Goal: Transaction & Acquisition: Purchase product/service

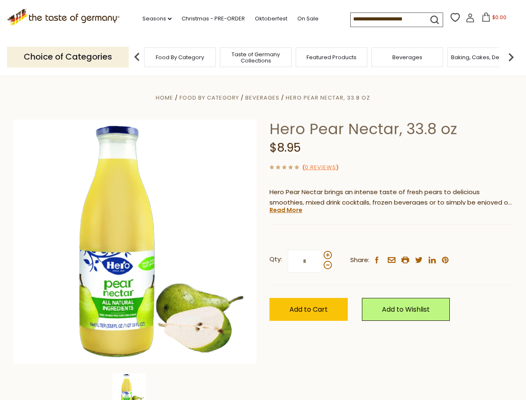
click at [263, 200] on div "Home Food By Category [GEOGRAPHIC_DATA] Hero Pear Nectar, 33.8 oz Hero Pear Nec…" at bounding box center [263, 252] width 512 height 321
click at [154, 19] on link "Seasons dropdown_arrow" at bounding box center [156, 18] width 29 height 9
click at [492, 20] on span "$0.00" at bounding box center [499, 17] width 14 height 7
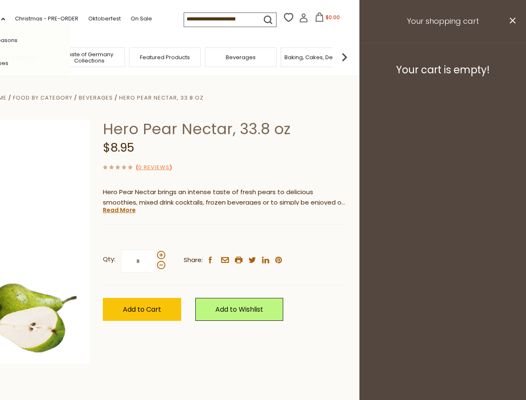
click at [70, 57] on div "All Seasons Recipes Game Day [DATE] [DATE] [DATE][PERSON_NAME] [DATE] Springfes…" at bounding box center [23, 199] width 95 height 353
click at [353, 57] on img at bounding box center [344, 57] width 17 height 17
click at [263, 238] on div "Qty: * Share: facebook email printer twitter linkedin pinterest" at bounding box center [225, 261] width 244 height 48
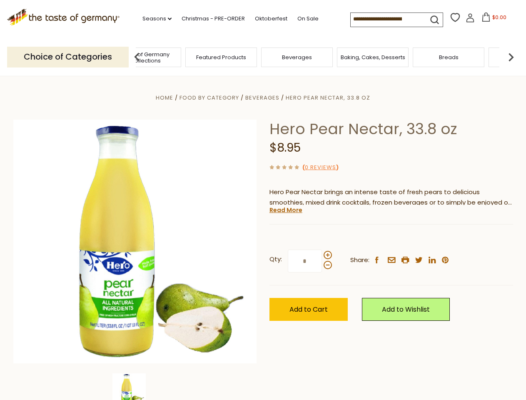
click at [135, 387] on img at bounding box center [128, 389] width 33 height 33
click at [285, 210] on link "Read More" at bounding box center [285, 210] width 33 height 8
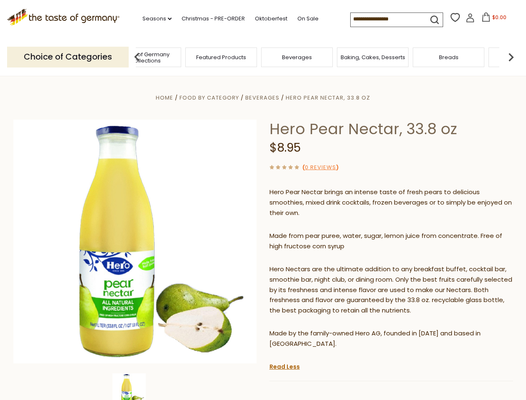
click at [327, 264] on p "Hero Nectars are the ultimate addition to any breakfast buffet, cocktail bar, s…" at bounding box center [391, 290] width 244 height 52
